Goal: Complete application form: Complete application form

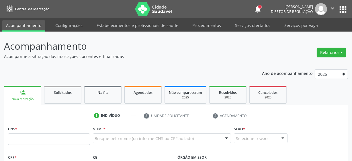
scroll to position [26, 0]
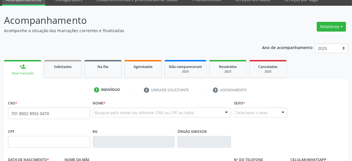
type input "701 8002 8955 0470"
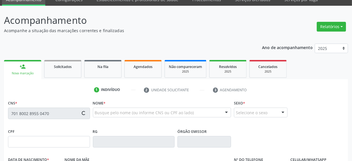
type input "094.095.344-70"
type input "[DATE]"
type input "[PERSON_NAME]"
type input "[PHONE_NUMBER]"
type input "868.609.924-68"
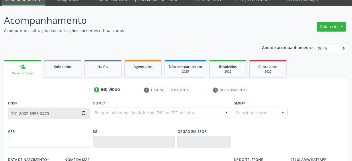
type input "60"
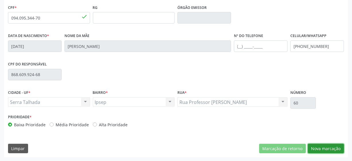
click at [324, 148] on button "Nova marcação" at bounding box center [326, 149] width 36 height 10
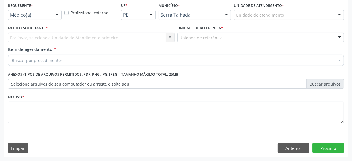
scroll to position [123, 0]
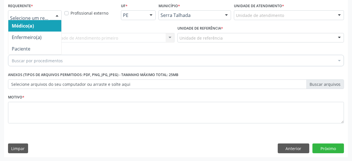
click at [55, 11] on div at bounding box center [57, 16] width 9 height 10
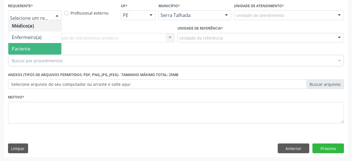
click at [52, 47] on span "Paciente" at bounding box center [34, 48] width 53 height 11
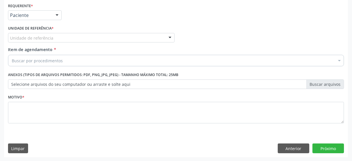
click at [60, 39] on div "Unidade de referência" at bounding box center [91, 38] width 167 height 10
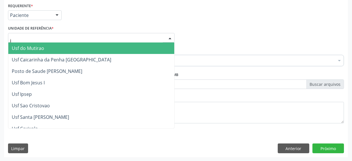
type input "ip"
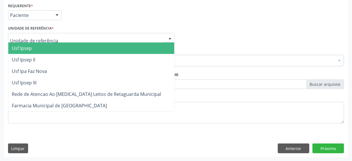
click at [209, 20] on div "Requerente * Paciente Médico(a) Enfermeiro(a) Paciente Nenhum resultado encontr…" at bounding box center [176, 12] width 339 height 22
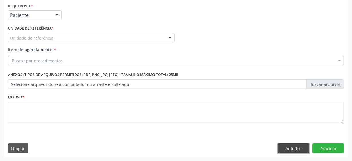
click at [287, 149] on button "Anterior" at bounding box center [294, 148] width 32 height 10
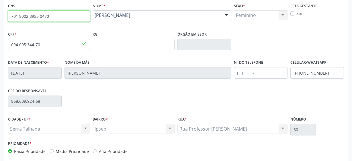
click at [37, 17] on input "701 8002 8955 0470" at bounding box center [49, 15] width 82 height 11
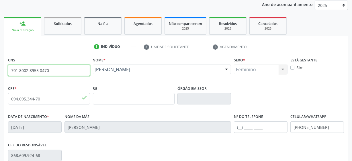
scroll to position [78, 0]
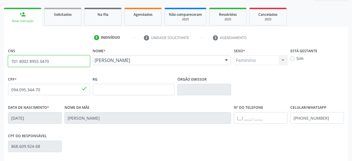
click at [65, 57] on input "701 8002 8955 0470" at bounding box center [49, 60] width 82 height 11
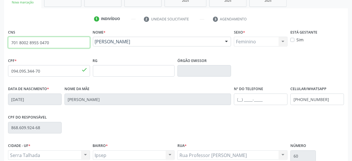
scroll to position [150, 0]
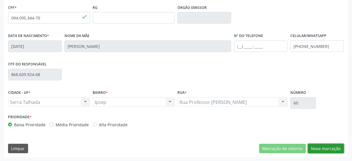
click at [333, 147] on button "Nova marcação" at bounding box center [326, 149] width 36 height 10
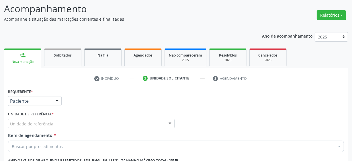
scroll to position [0, 0]
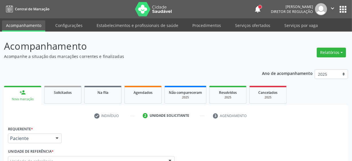
click at [30, 100] on div "Nova marcação" at bounding box center [22, 99] width 29 height 4
click at [18, 95] on link "person_add Nova marcação" at bounding box center [22, 95] width 37 height 19
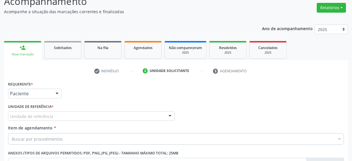
scroll to position [52, 0]
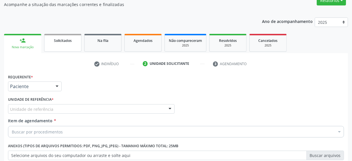
click at [57, 41] on span "Solicitados" at bounding box center [63, 40] width 18 height 5
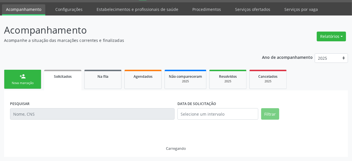
scroll to position [16, 0]
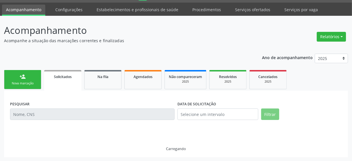
click at [20, 80] on link "person_add Nova marcação" at bounding box center [22, 79] width 37 height 19
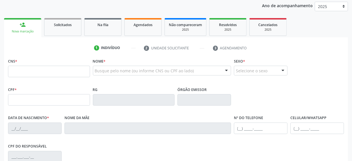
scroll to position [68, 0]
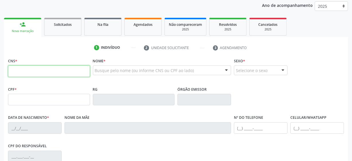
click at [20, 73] on input "text" at bounding box center [49, 70] width 82 height 11
type input "705 0018 1616 3754"
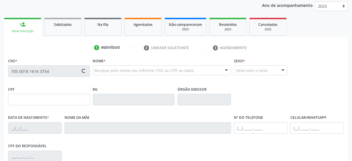
type input "[DATE]"
type input "[PERSON_NAME]"
type input "[PHONE_NUMBER]"
type input "1327"
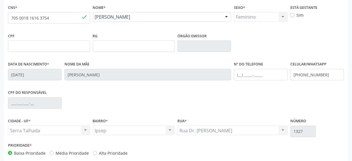
scroll to position [120, 0]
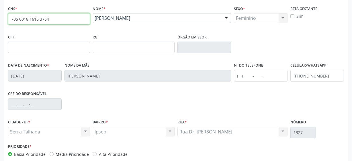
click at [35, 19] on input "705 0018 1616 3754" at bounding box center [49, 18] width 82 height 11
